Goal: Book appointment/travel/reservation

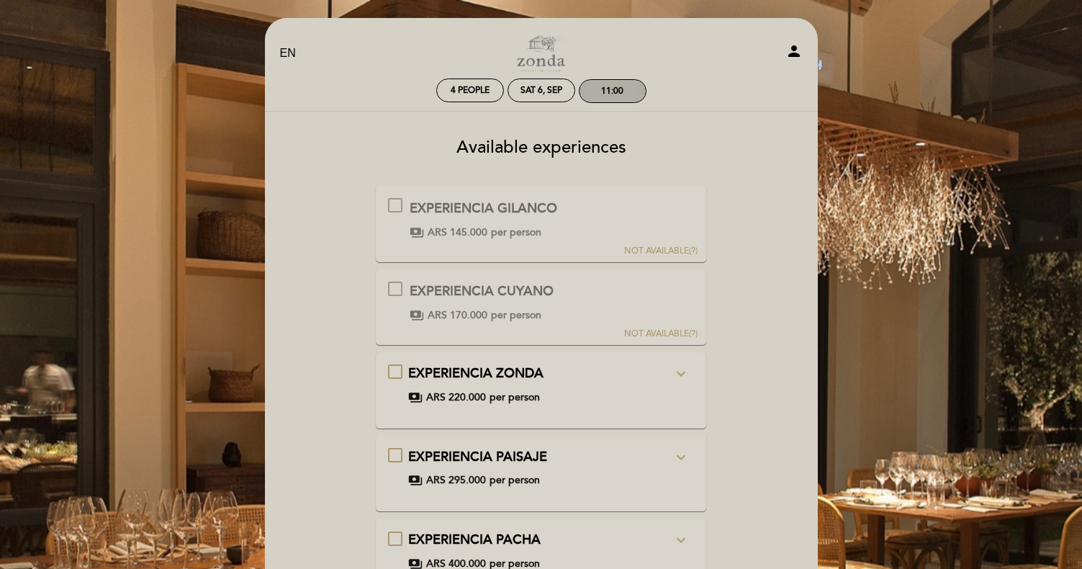
click at [599, 86] on div "11:00" at bounding box center [612, 91] width 66 height 22
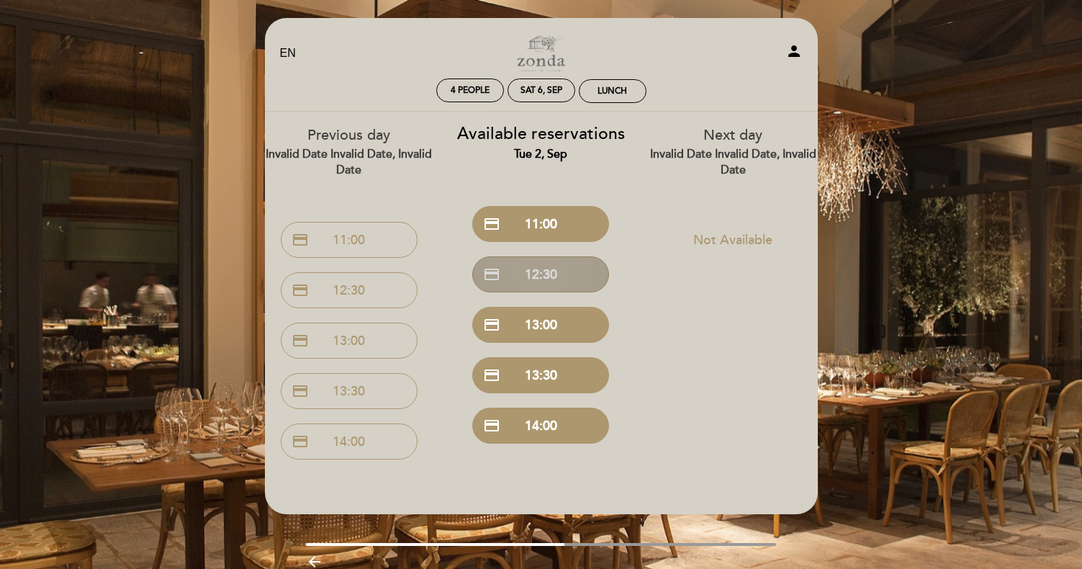
click at [530, 271] on button "credit_card 12:30" at bounding box center [540, 274] width 137 height 36
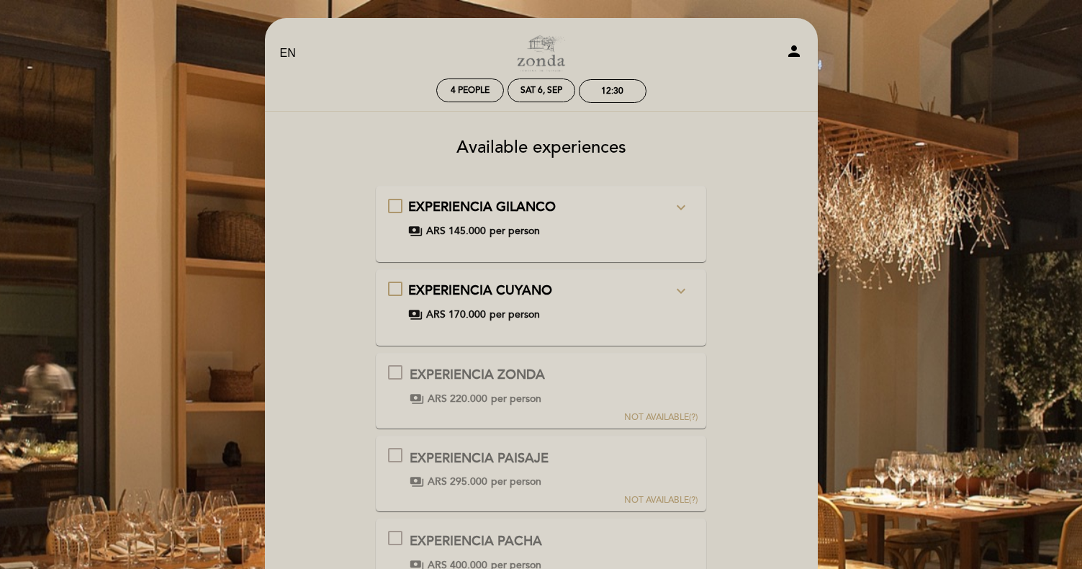
click at [682, 204] on icon "expand_more" at bounding box center [680, 207] width 17 height 17
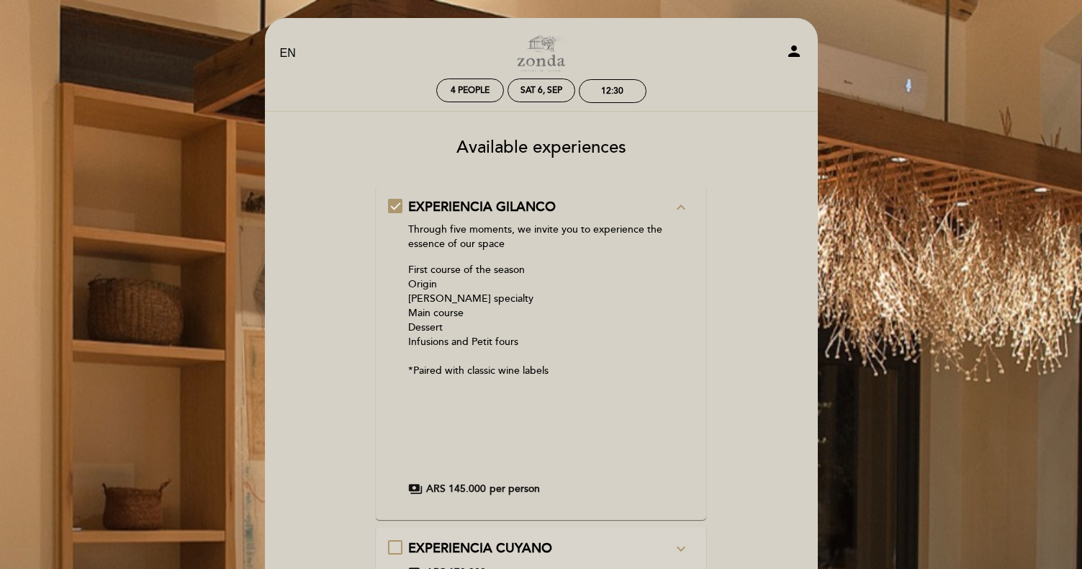
select select "es"
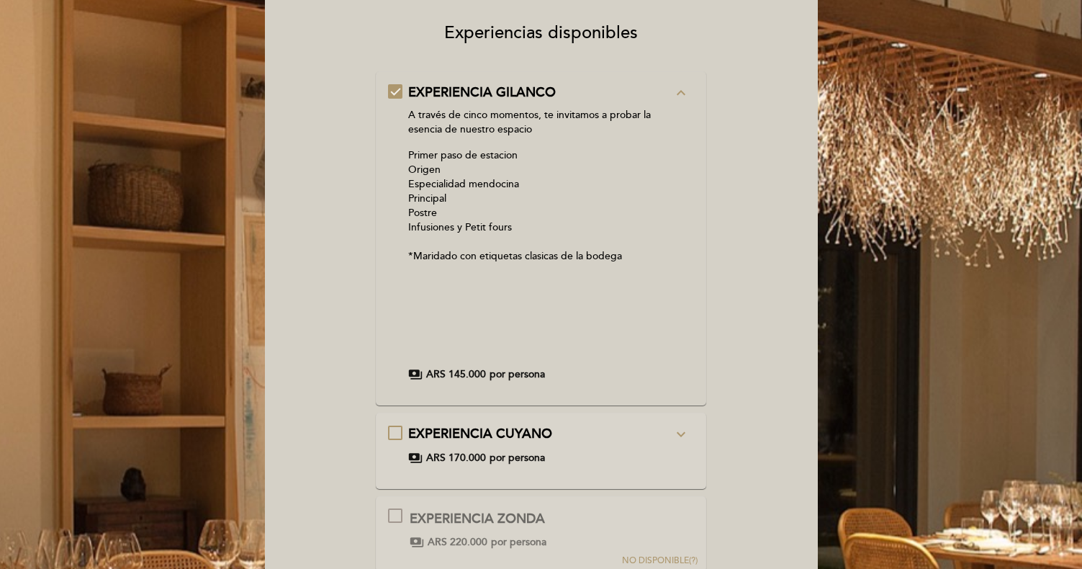
scroll to position [121, 0]
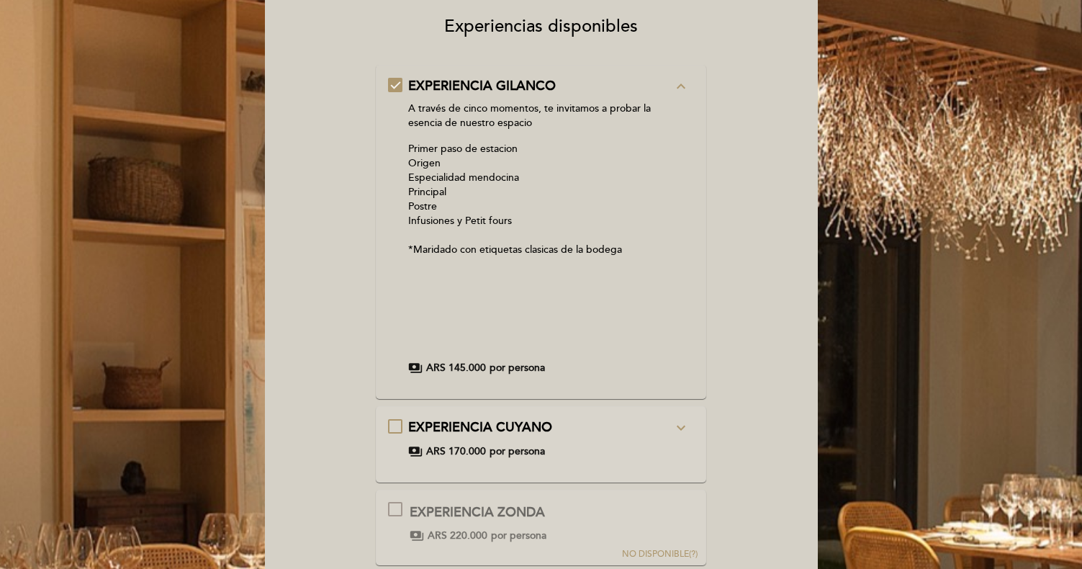
click at [680, 429] on icon "expand_more" at bounding box center [680, 427] width 17 height 17
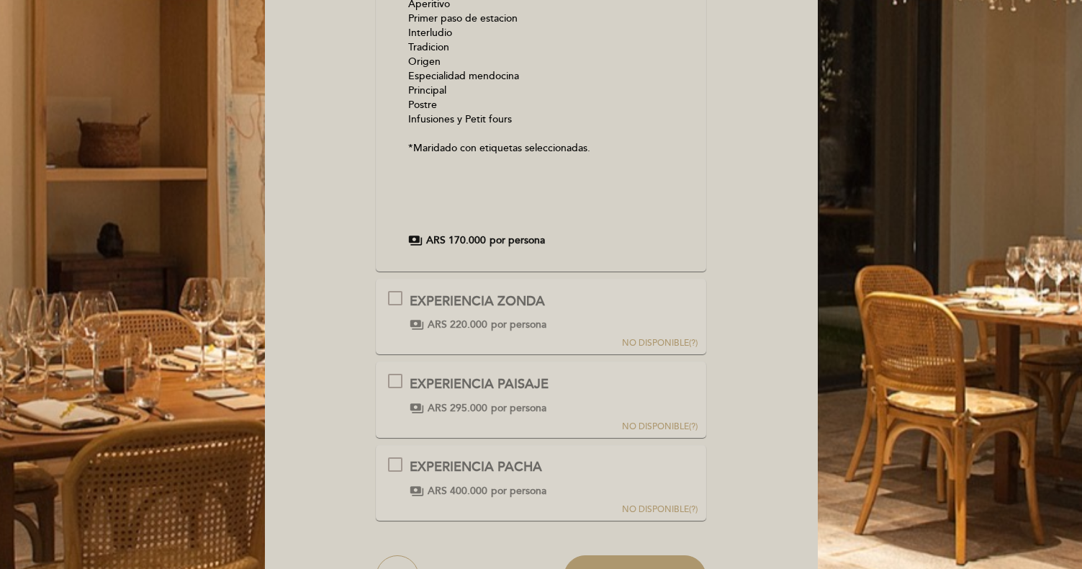
scroll to position [396, 0]
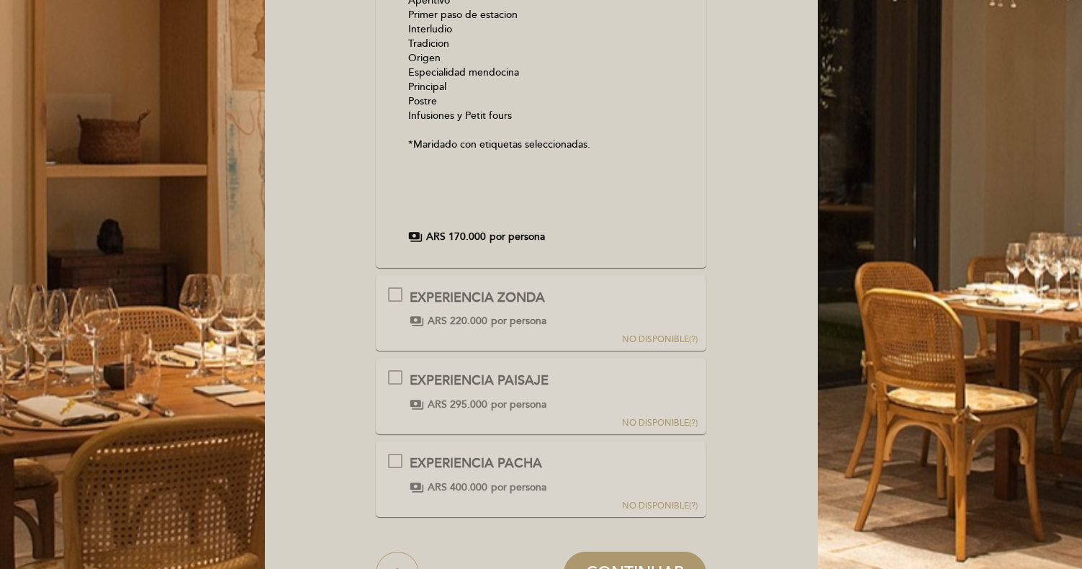
click at [630, 300] on button "NO DISPONIBLE (?)" at bounding box center [659, 311] width 84 height 71
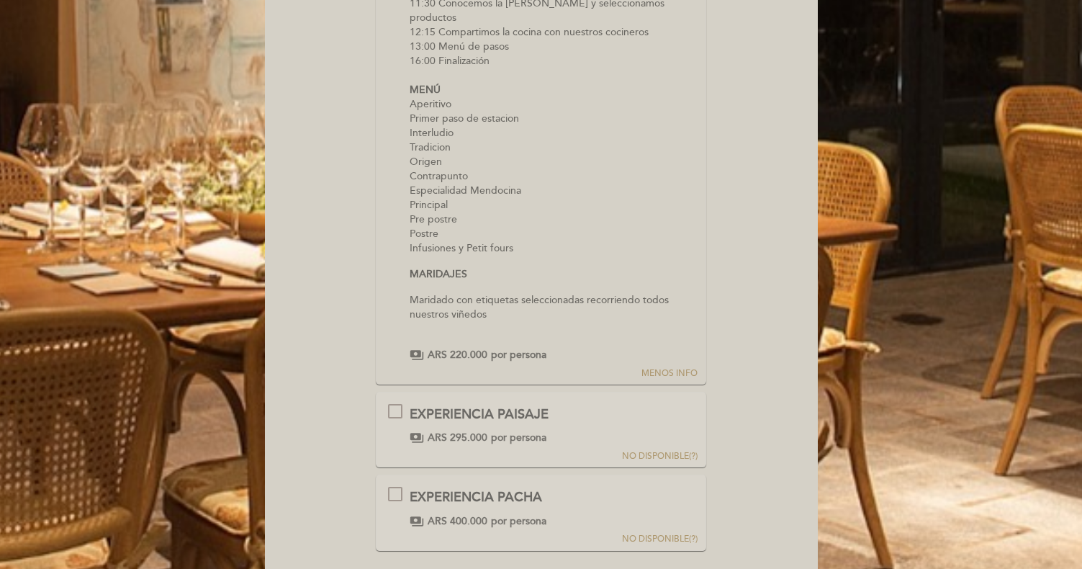
scroll to position [870, 0]
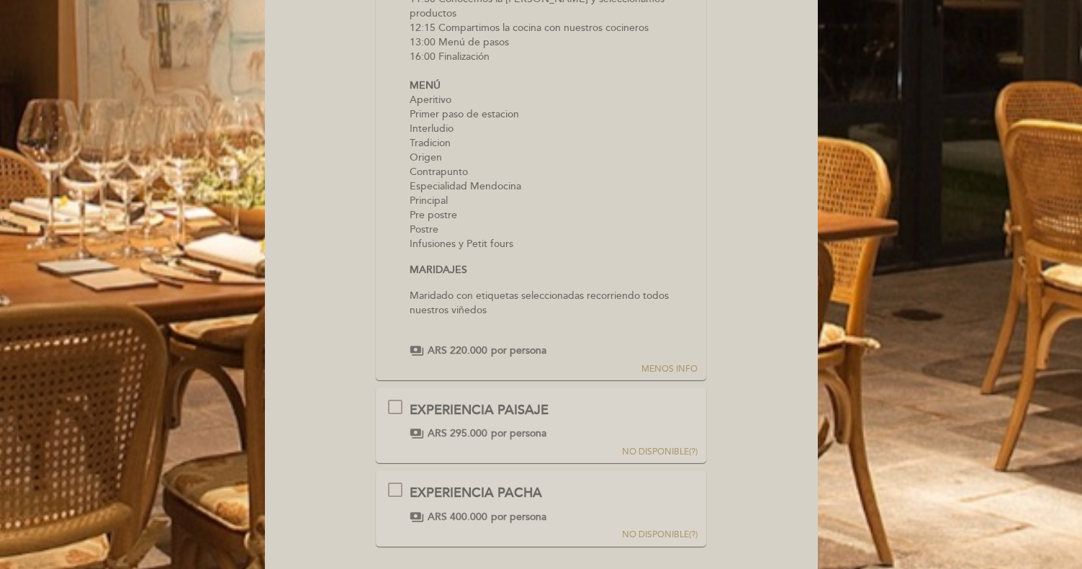
click at [676, 388] on button "NO DISPONIBLE (?)" at bounding box center [659, 423] width 84 height 71
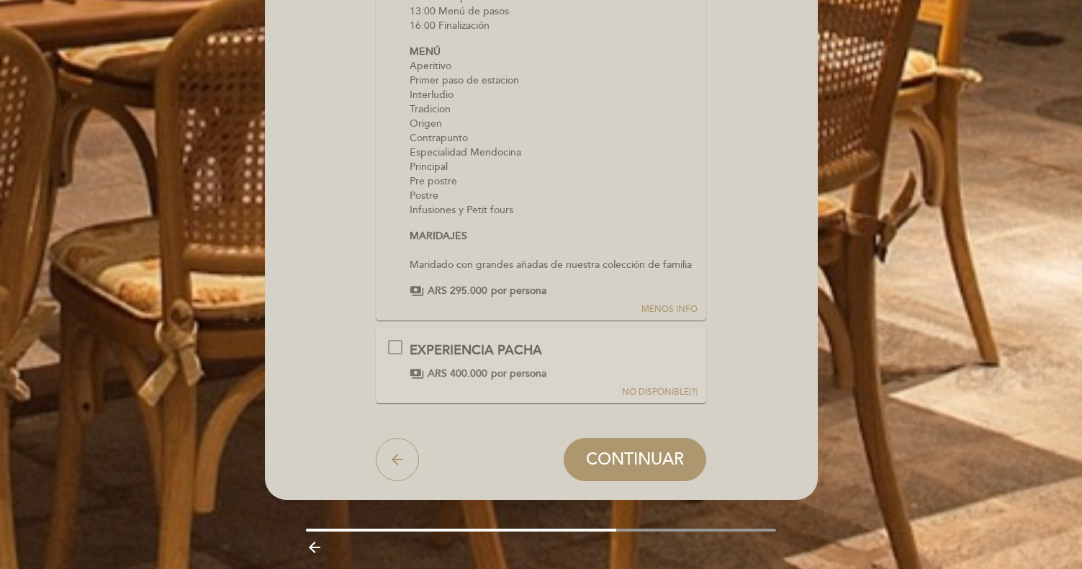
scroll to position [1501, 0]
click at [687, 329] on button "NO DISPONIBLE (?)" at bounding box center [659, 364] width 84 height 71
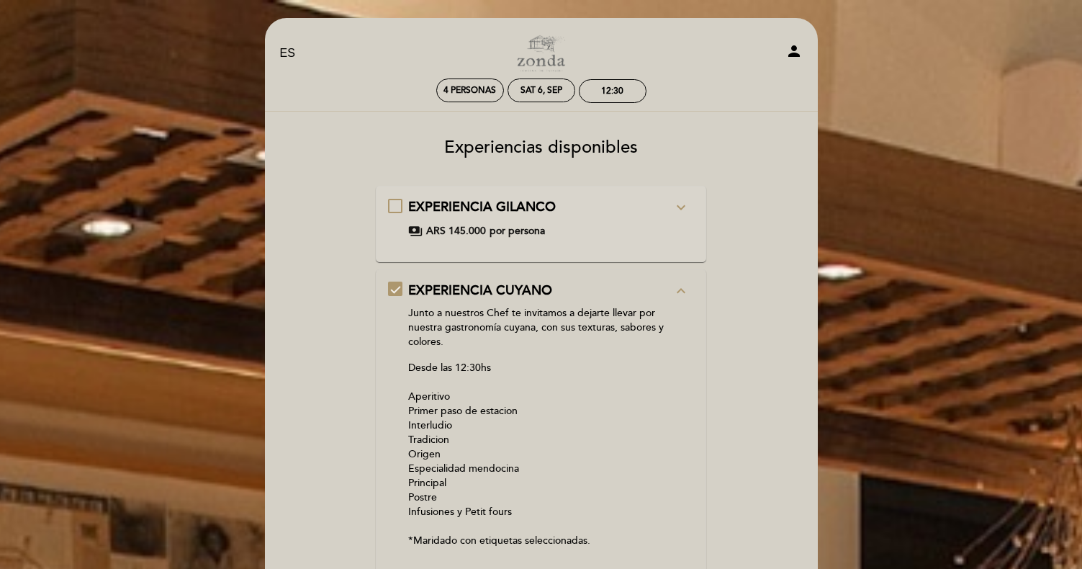
scroll to position [0, 0]
click at [603, 89] on div "12:30" at bounding box center [612, 91] width 22 height 11
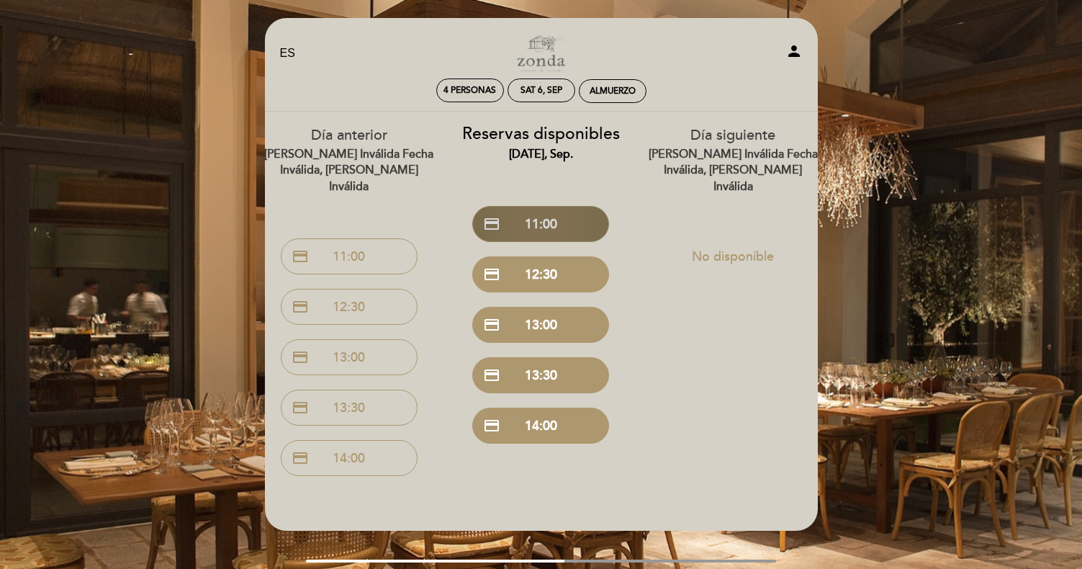
click at [544, 227] on button "credit_card 11:00" at bounding box center [540, 224] width 137 height 36
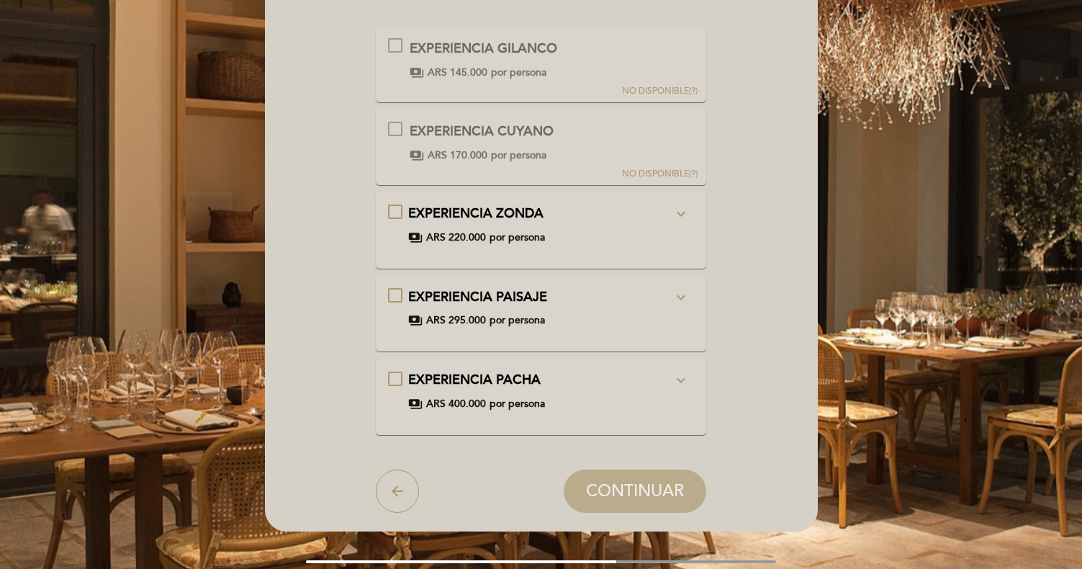
scroll to position [163, 0]
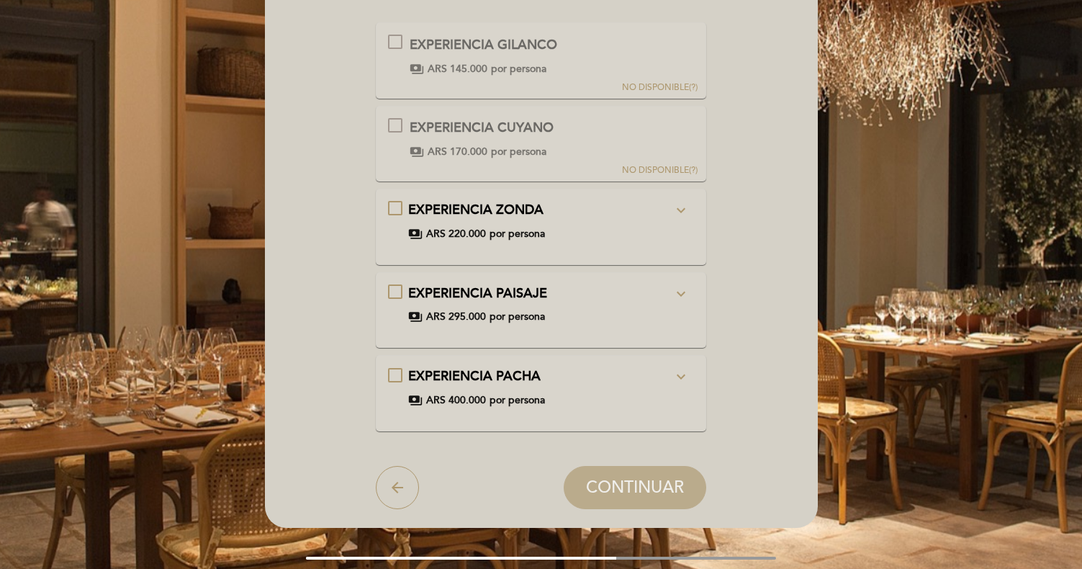
click at [643, 214] on div "EXPERIENCIA ZONDA expand_more" at bounding box center [540, 210] width 264 height 19
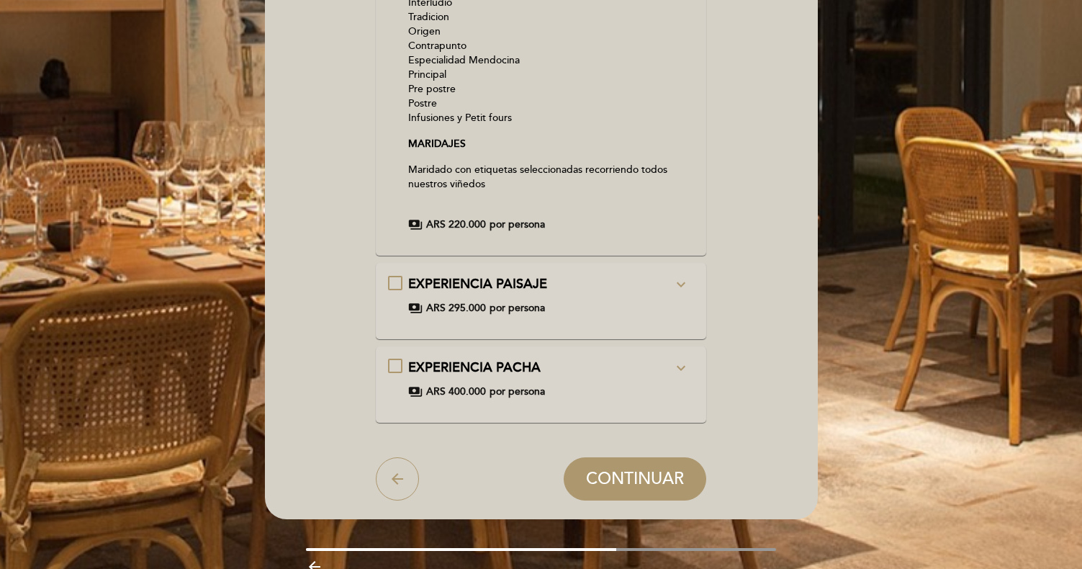
scroll to position [627, 0]
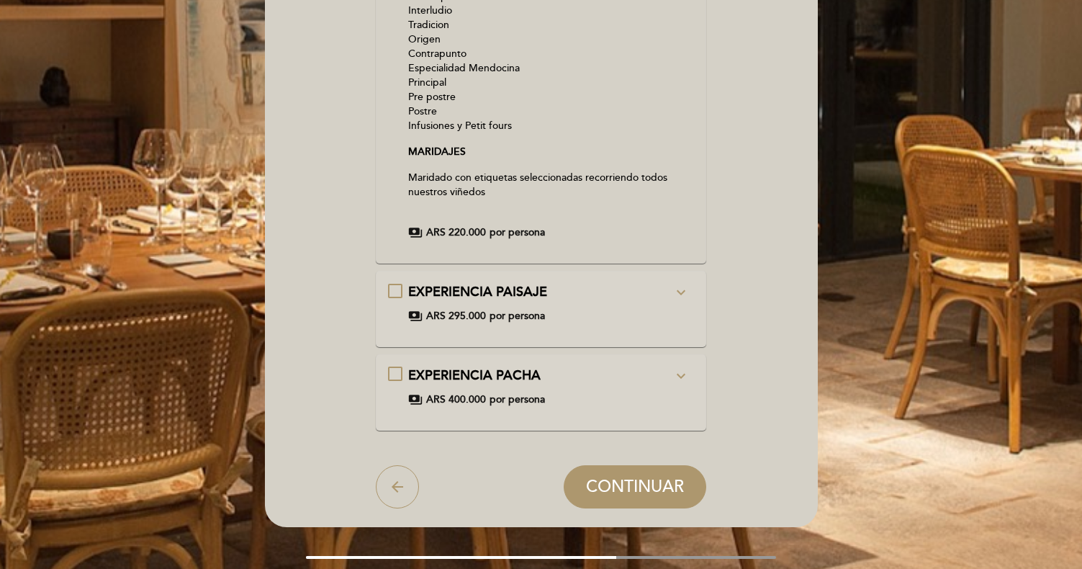
click at [633, 283] on div "EXPERIENCIA PAISAJE expand_more Te invitamos a caminar por nuestra finca, nuest…" at bounding box center [541, 303] width 306 height 40
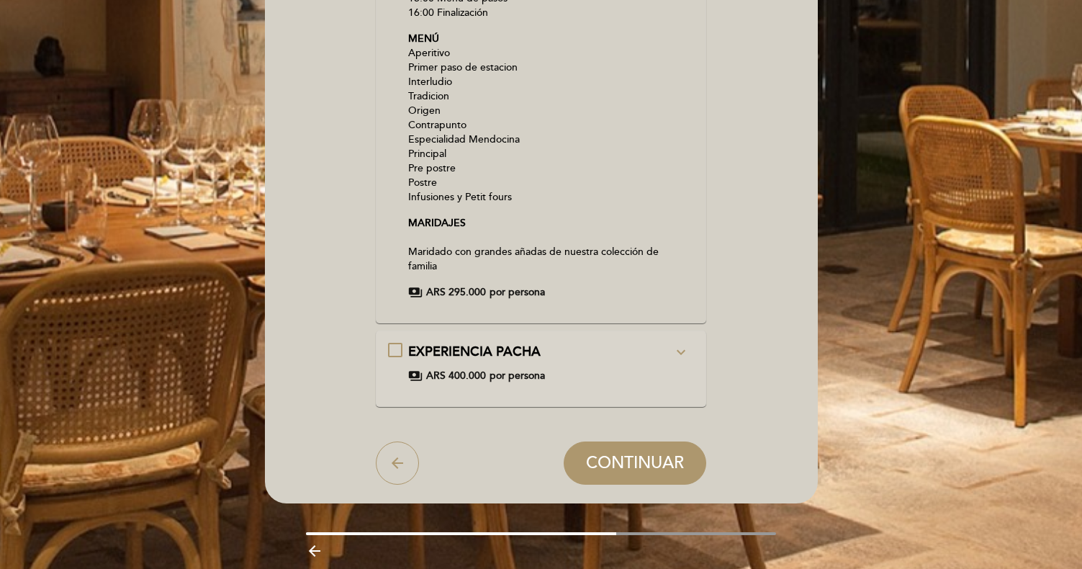
scroll to position [676, 0]
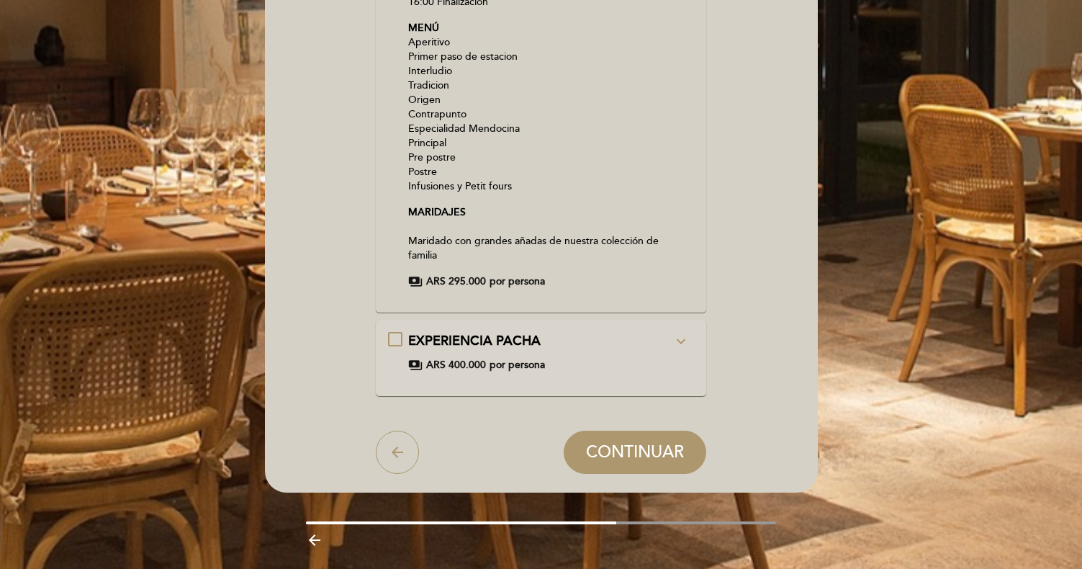
click at [637, 332] on div "EXPERIENCIA PACHA expand_more" at bounding box center [540, 341] width 264 height 19
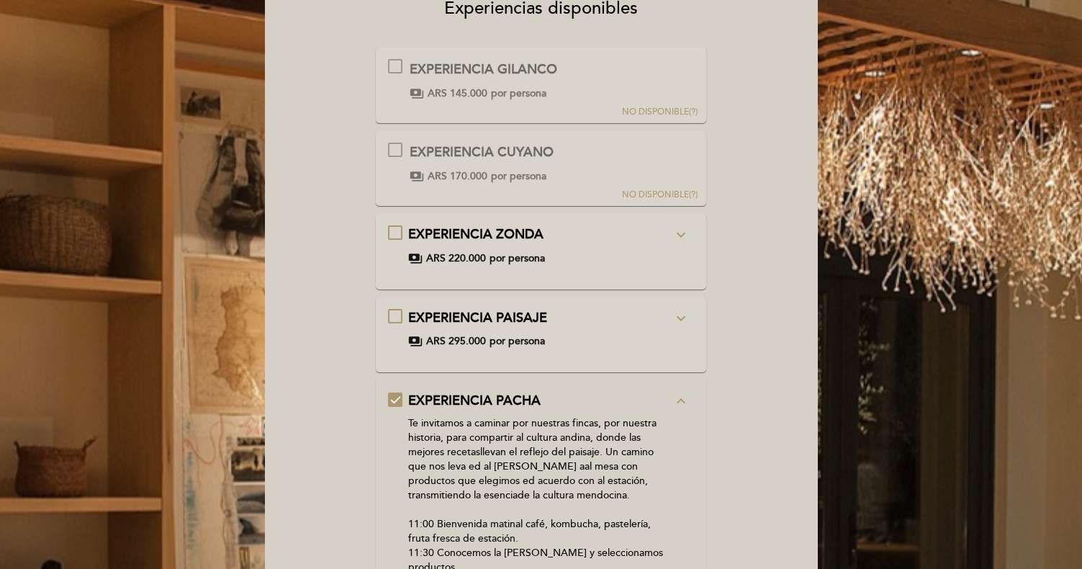
scroll to position [248, 0]
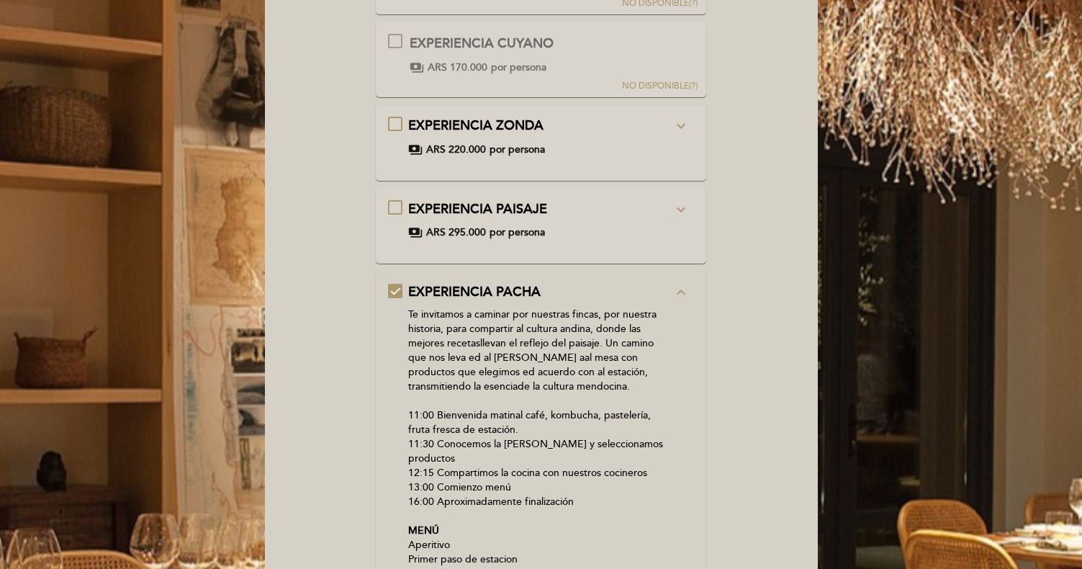
click at [679, 291] on icon "expand_less" at bounding box center [680, 292] width 17 height 17
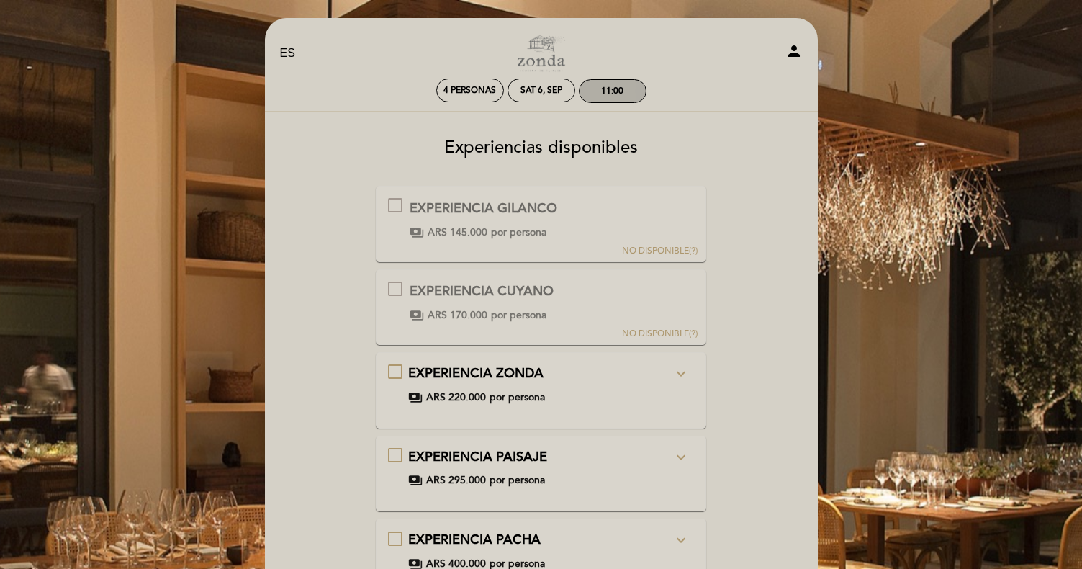
scroll to position [0, 0]
click at [595, 80] on div "11:00" at bounding box center [613, 91] width 68 height 24
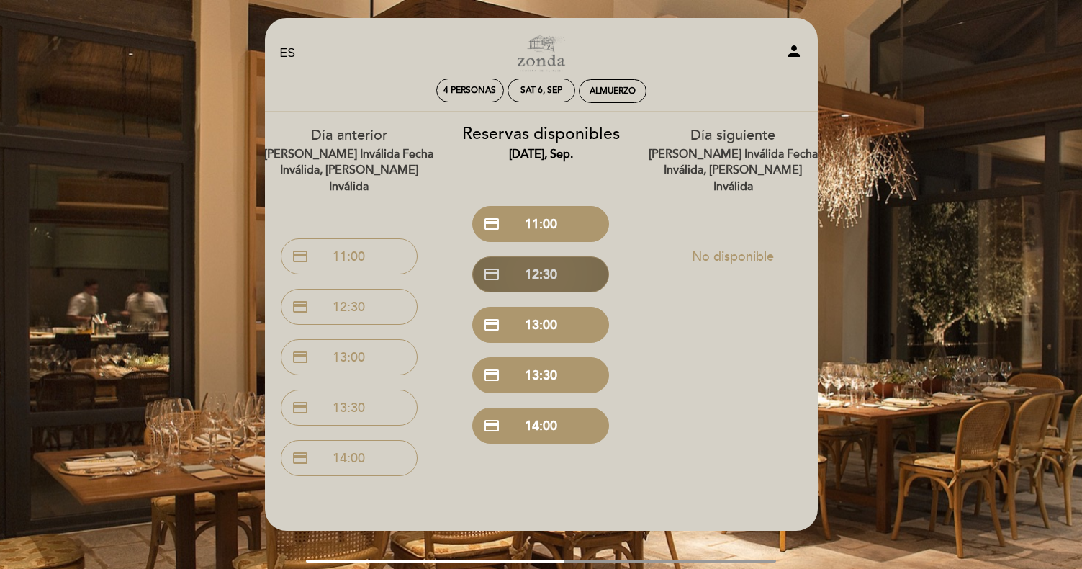
click at [545, 277] on button "credit_card 12:30" at bounding box center [540, 274] width 137 height 36
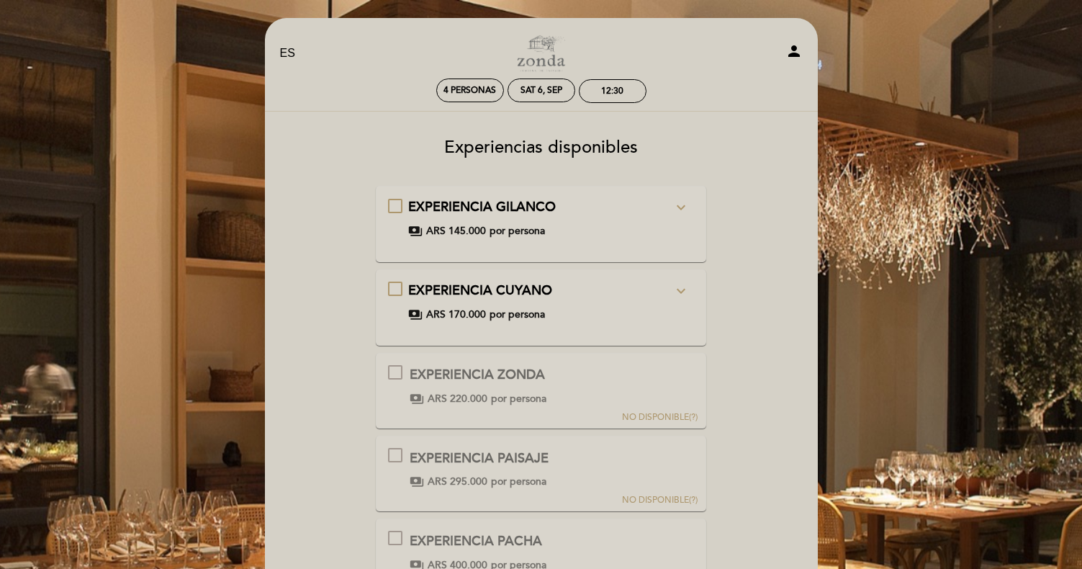
click at [678, 291] on icon "expand_more" at bounding box center [680, 290] width 17 height 17
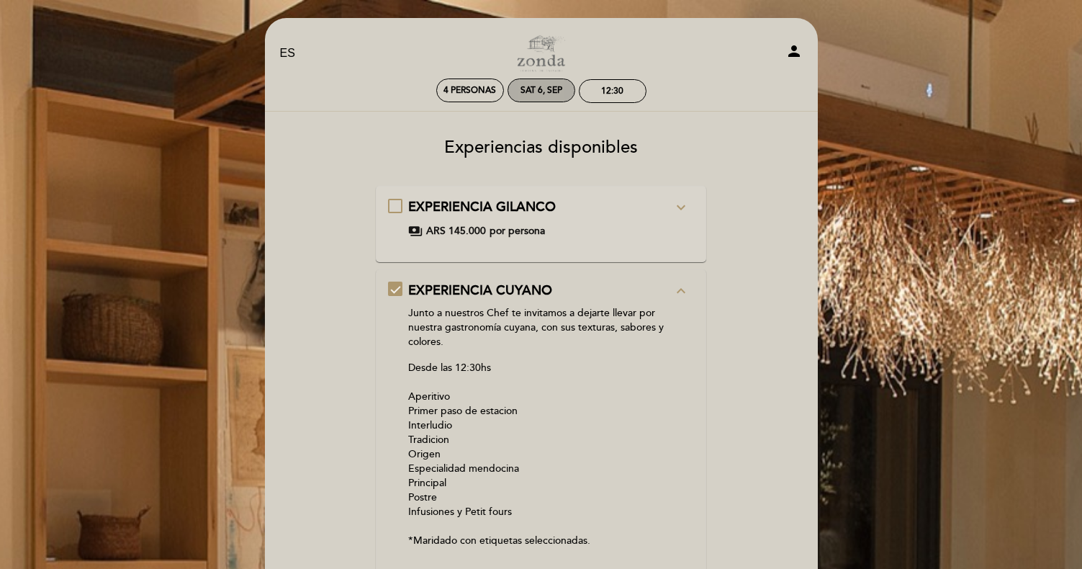
click at [534, 93] on div "Sat 6, Sep" at bounding box center [541, 90] width 42 height 11
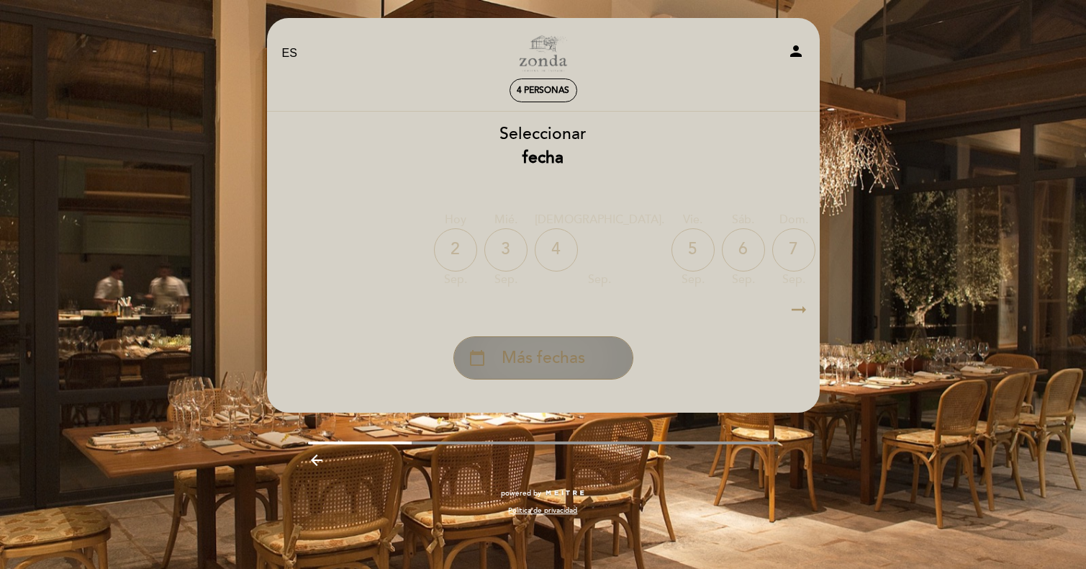
click at [537, 369] on div "calendar_today Más fechas" at bounding box center [543, 357] width 180 height 43
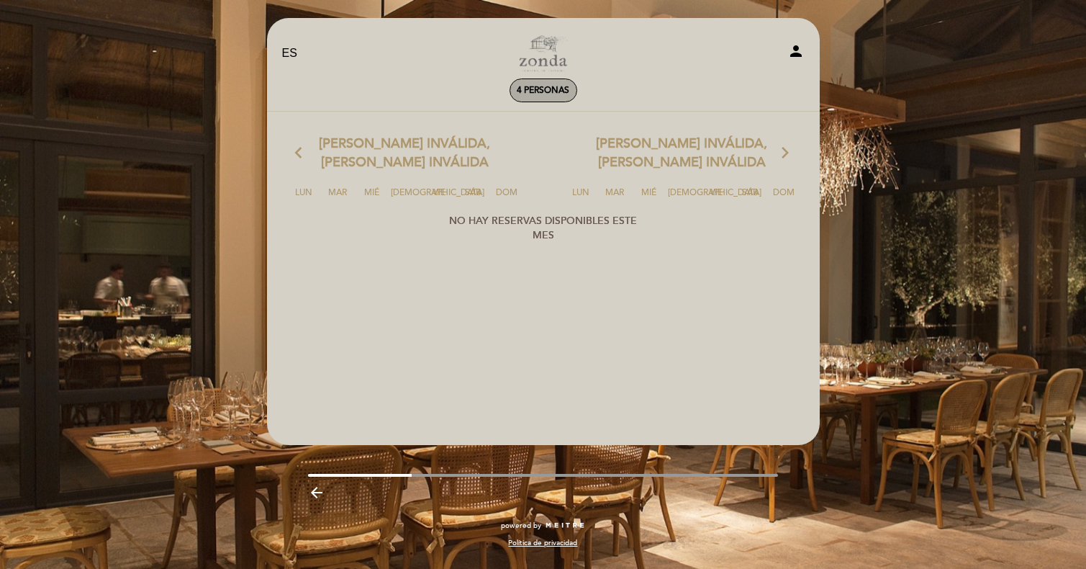
click at [548, 91] on span "4 personas" at bounding box center [543, 90] width 53 height 11
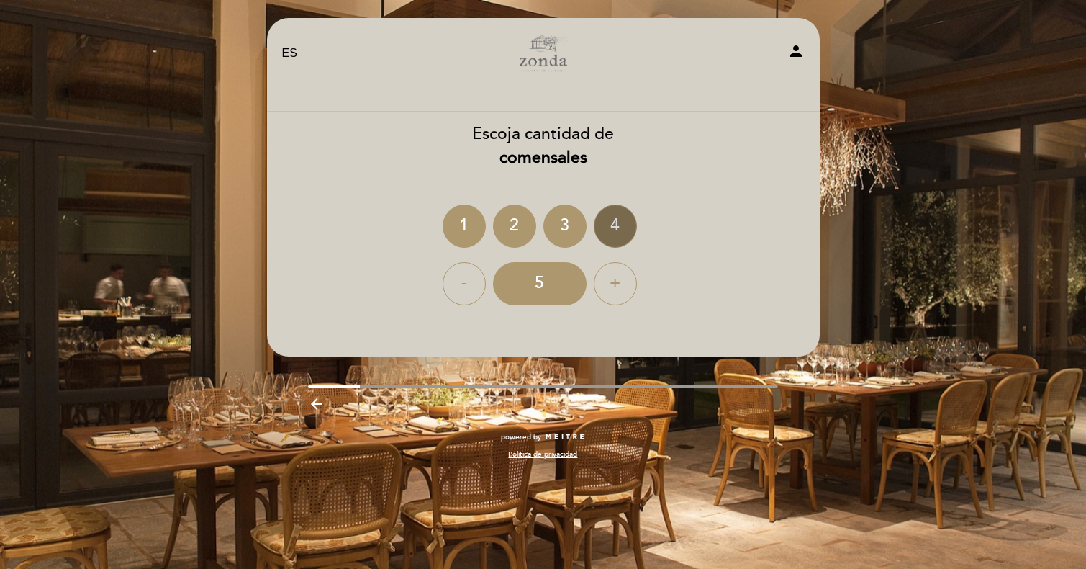
click at [617, 222] on div "4" at bounding box center [615, 225] width 43 height 43
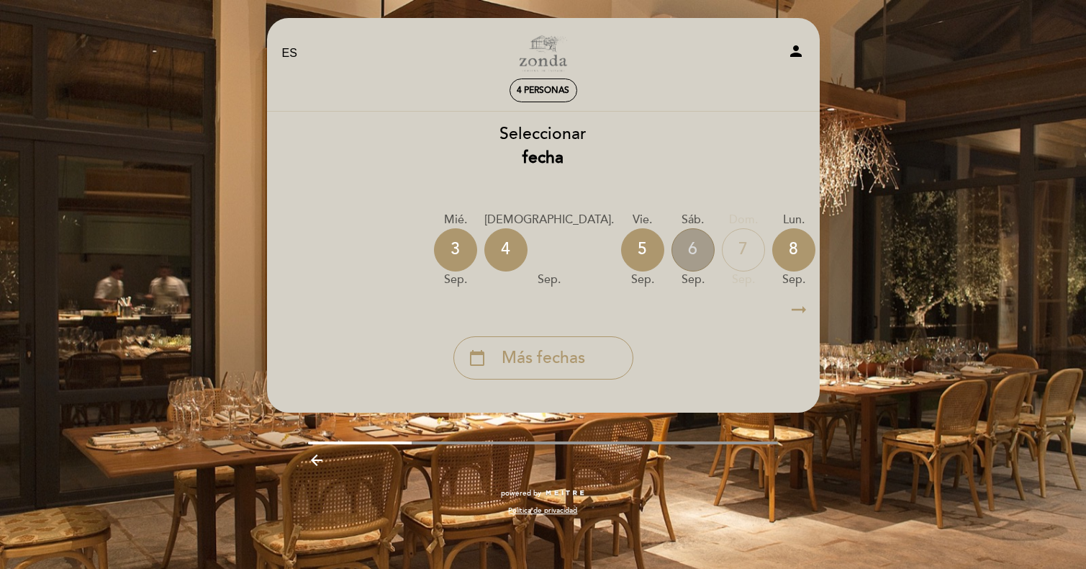
click at [671, 252] on div "6" at bounding box center [692, 249] width 43 height 43
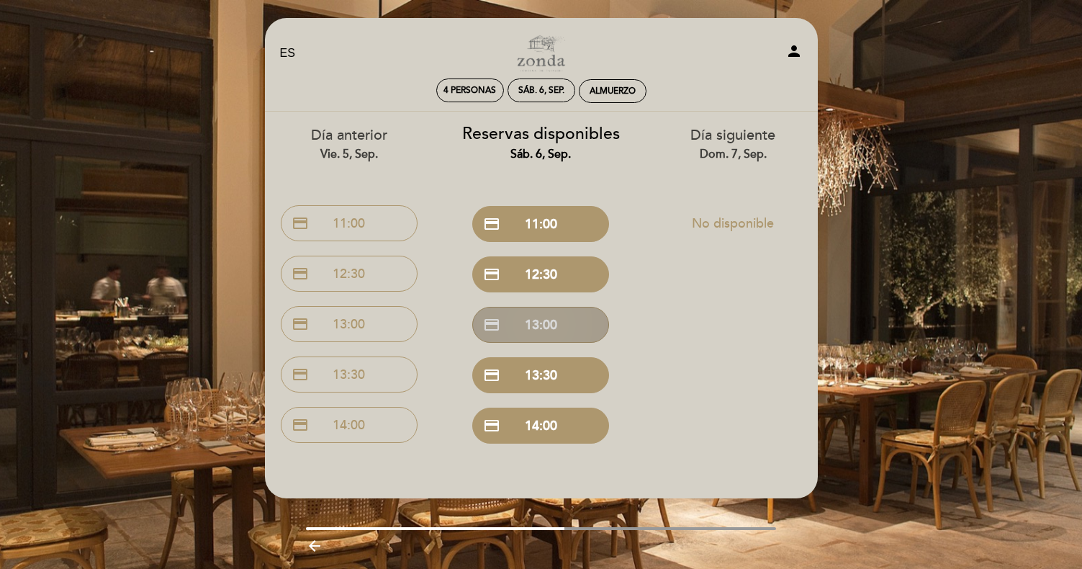
click at [540, 326] on button "credit_card 13:00" at bounding box center [540, 325] width 137 height 36
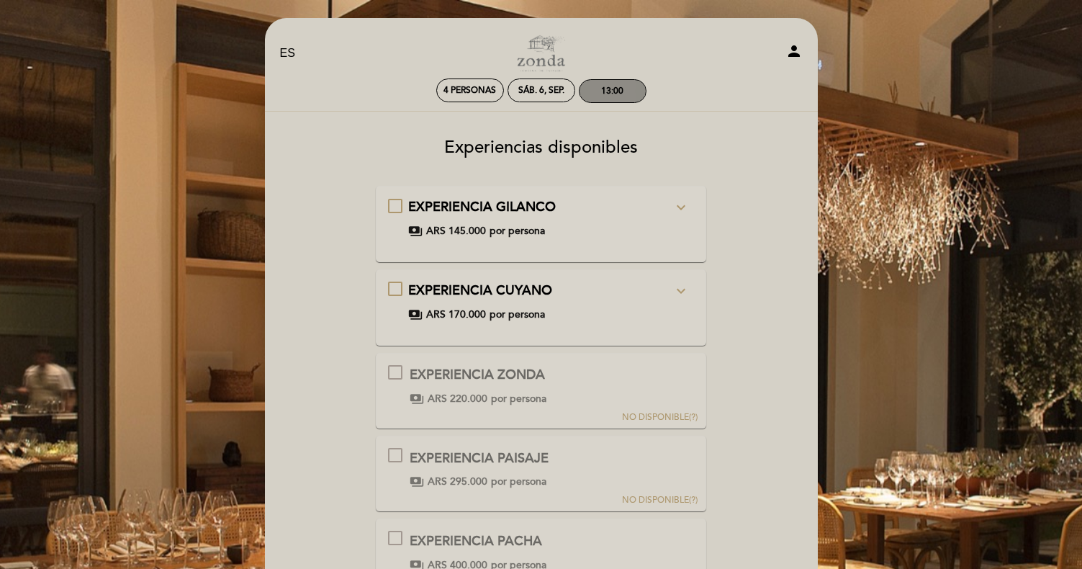
click at [602, 91] on div "13:00" at bounding box center [612, 91] width 22 height 11
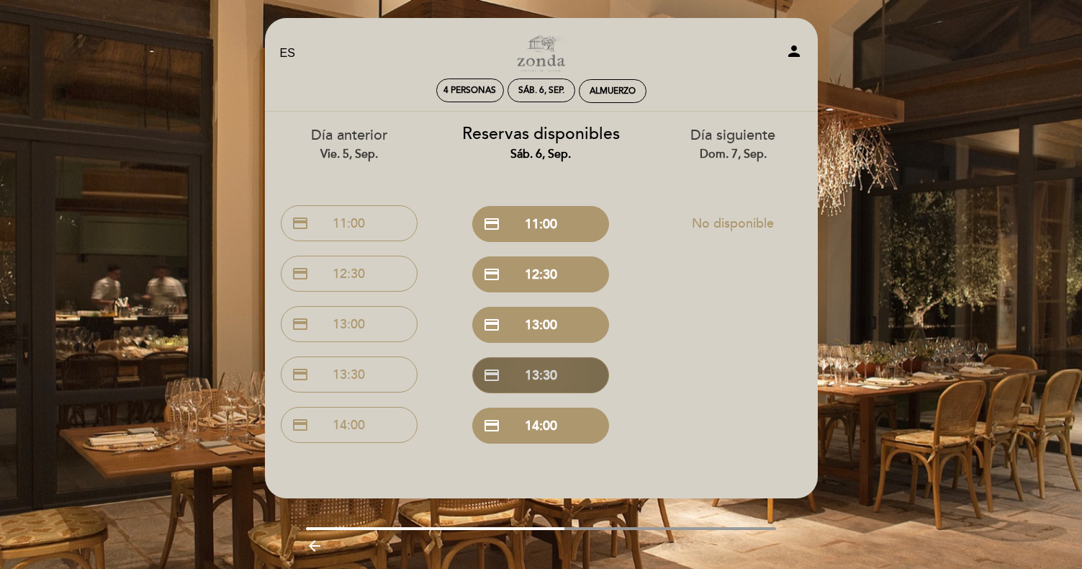
click at [540, 361] on button "credit_card 13:30" at bounding box center [540, 375] width 137 height 36
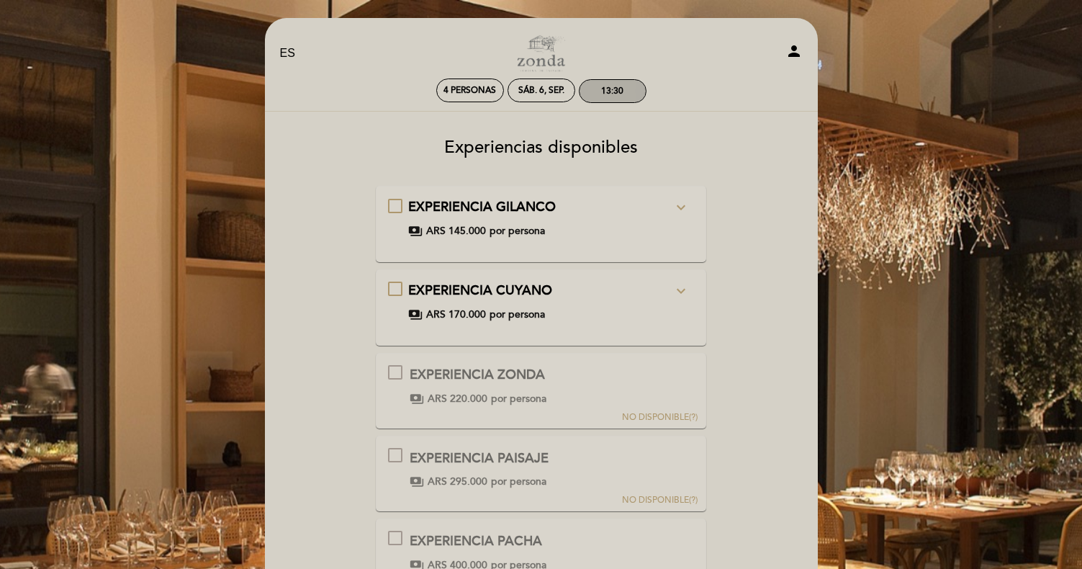
click at [602, 80] on div "13:30" at bounding box center [612, 91] width 66 height 22
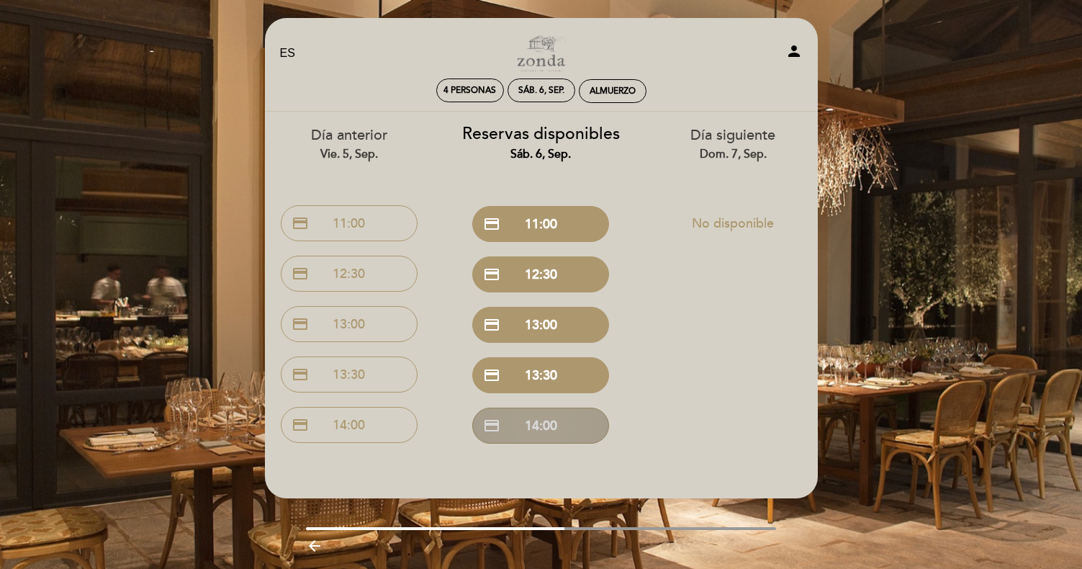
click at [528, 415] on button "credit_card 14:00" at bounding box center [540, 425] width 137 height 36
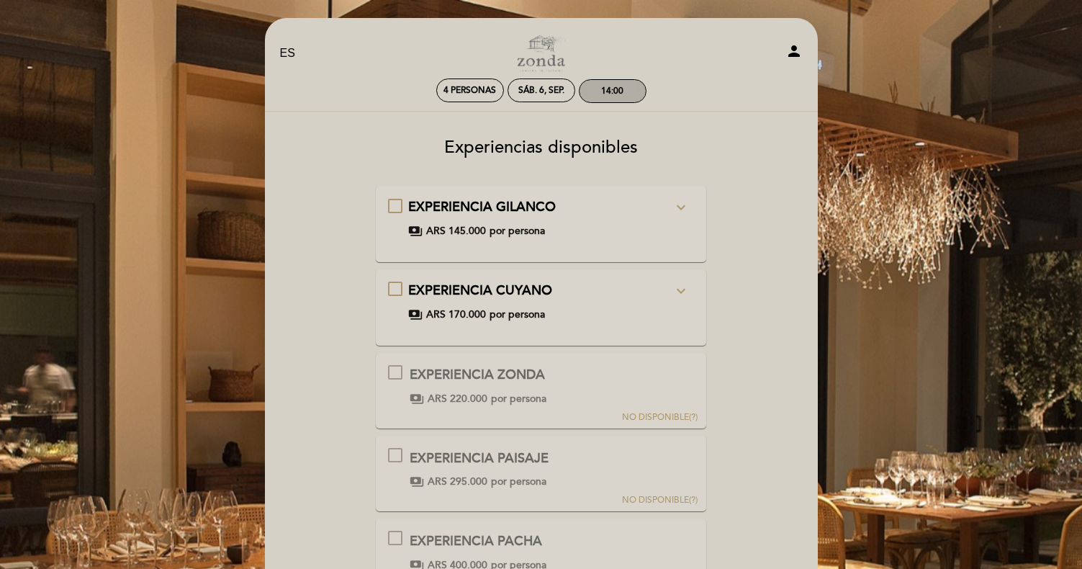
click at [610, 86] on div "14:00" at bounding box center [612, 91] width 22 height 11
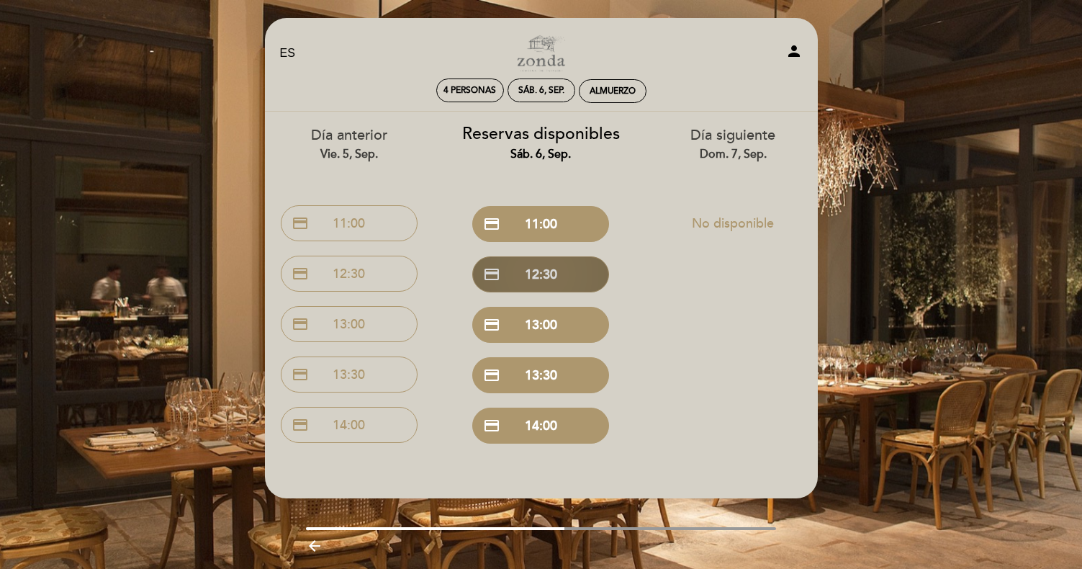
click at [556, 271] on button "credit_card 12:30" at bounding box center [540, 274] width 137 height 36
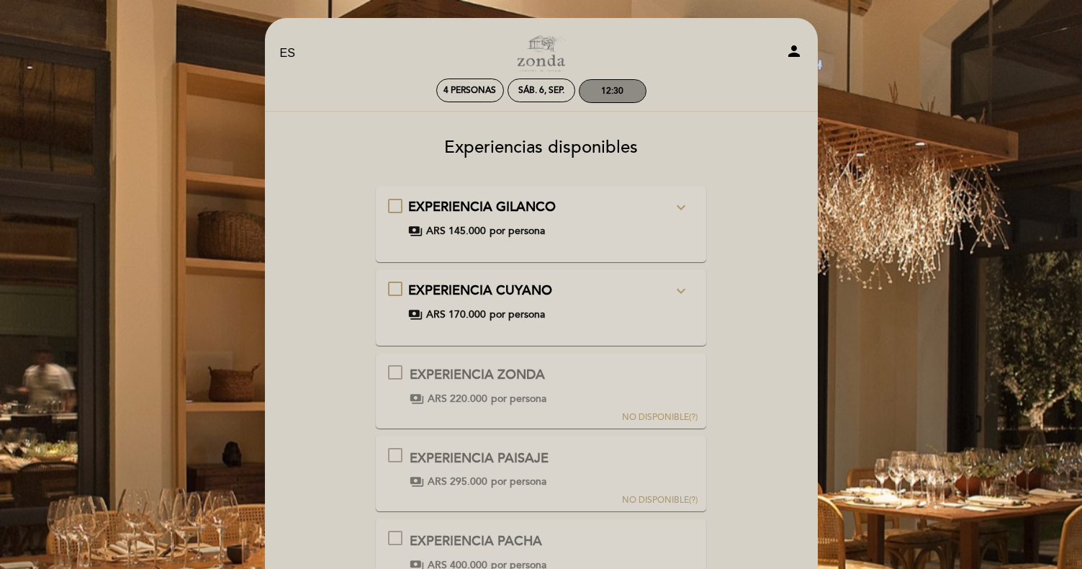
click at [616, 89] on div "12:30" at bounding box center [612, 91] width 22 height 11
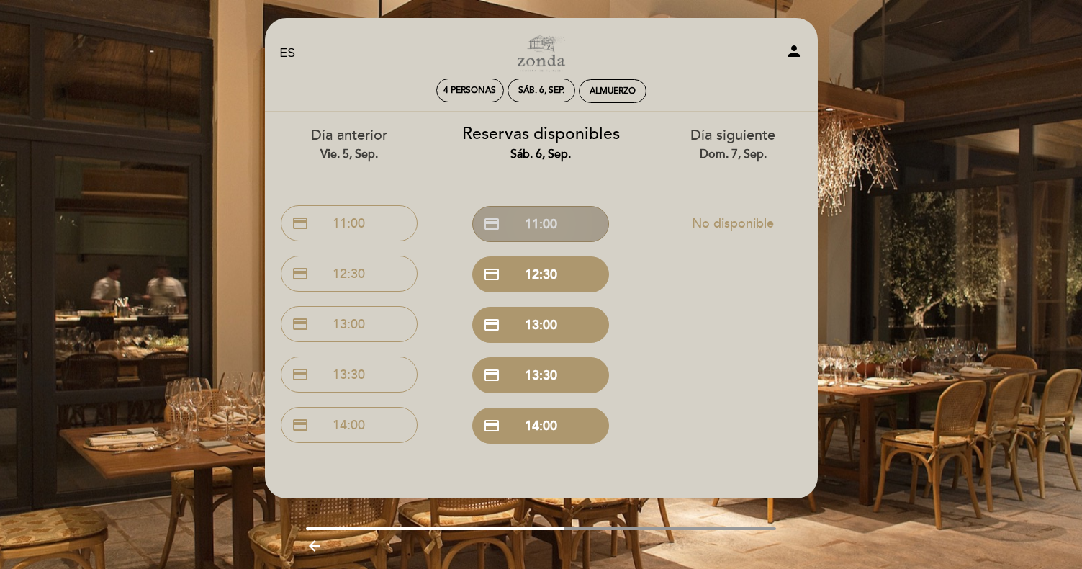
click at [543, 225] on button "credit_card 11:00" at bounding box center [540, 224] width 137 height 36
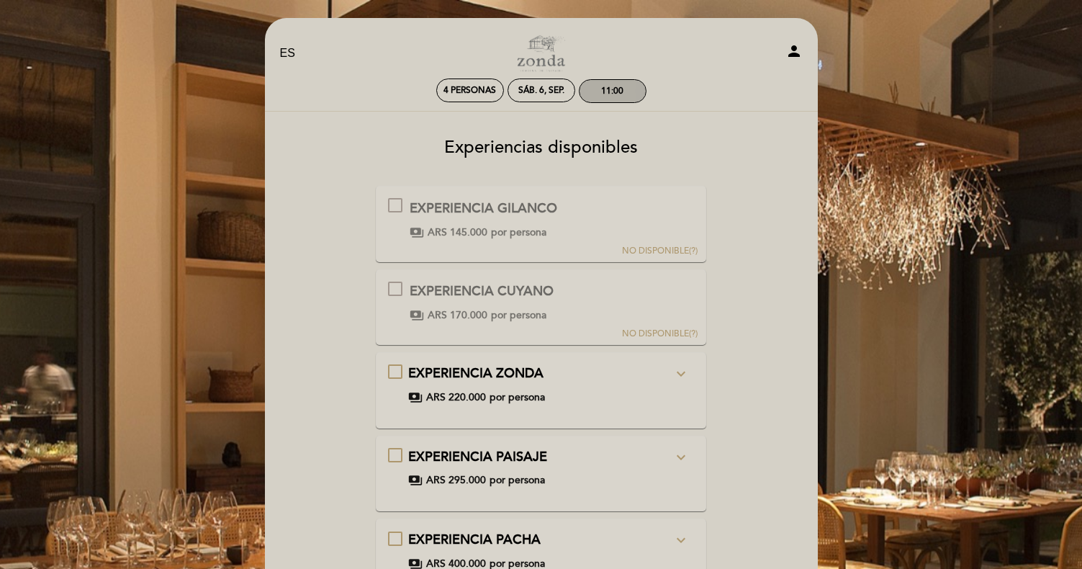
click at [614, 96] on div "11:00" at bounding box center [612, 91] width 22 height 11
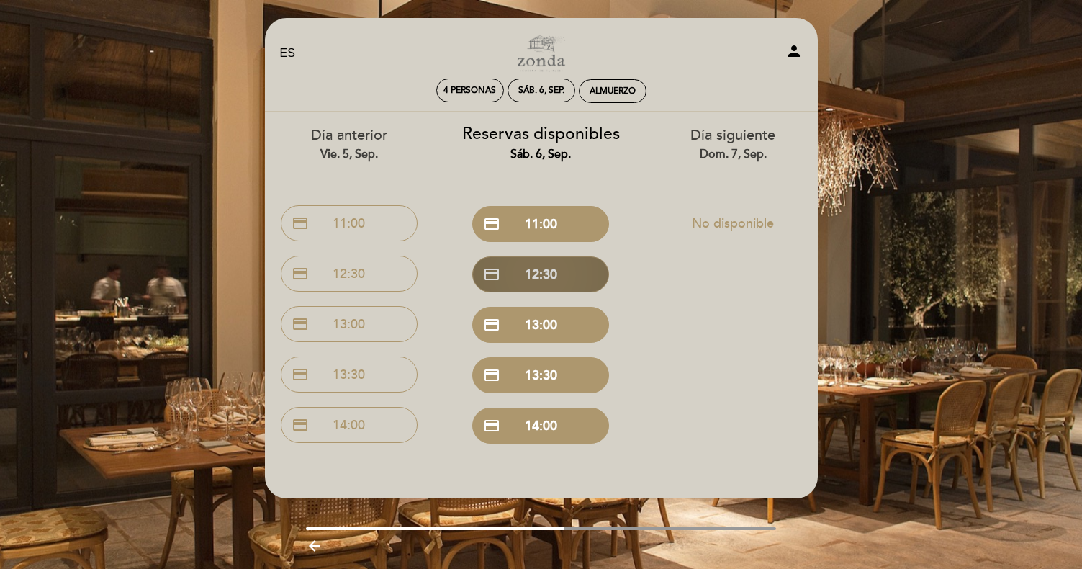
click at [558, 276] on button "credit_card 12:30" at bounding box center [540, 274] width 137 height 36
